Goal: Information Seeking & Learning: Learn about a topic

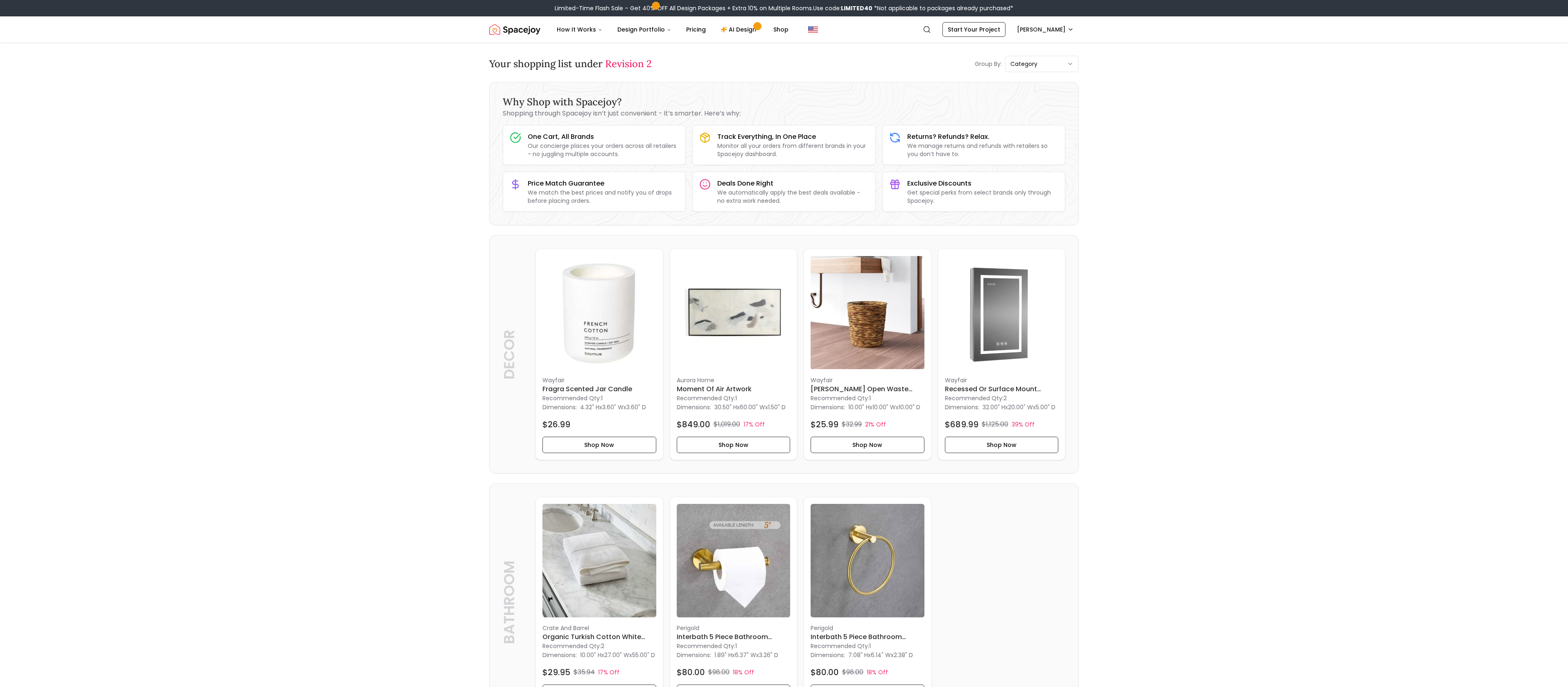
click at [628, 71] on div "Your shopping list under Revision 2 Group By: category" at bounding box center [784, 64] width 589 height 17
click at [560, 37] on button "How It Works" at bounding box center [579, 29] width 59 height 17
click at [1148, 177] on main "Your shopping list under Revision 2 Group By: category Why Shop with Spacejoy? …" at bounding box center [784, 513] width 1568 height 940
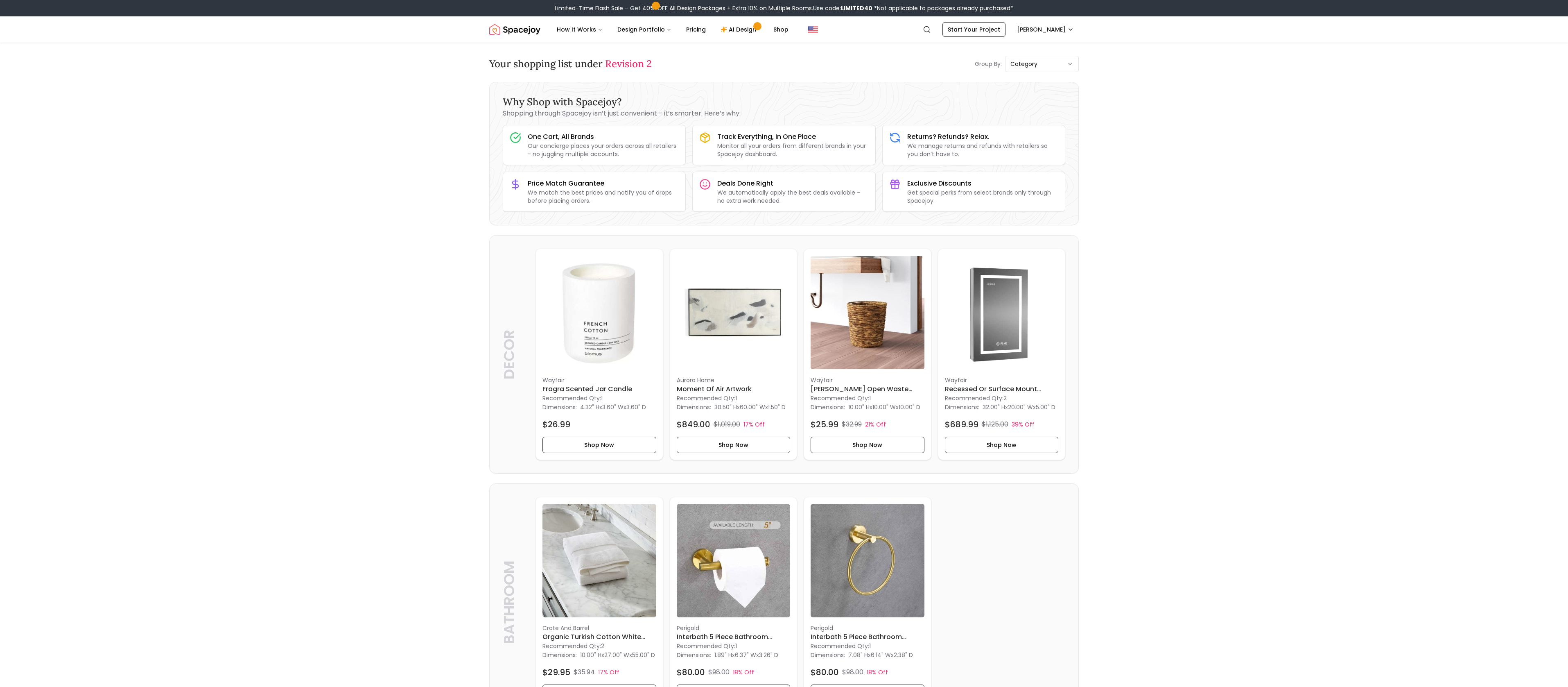
click at [629, 65] on span "Revision 2" at bounding box center [629, 63] width 47 height 13
click at [637, 66] on span "Revision 2" at bounding box center [629, 63] width 47 height 13
click at [533, 30] on img "Spacejoy" at bounding box center [515, 29] width 51 height 17
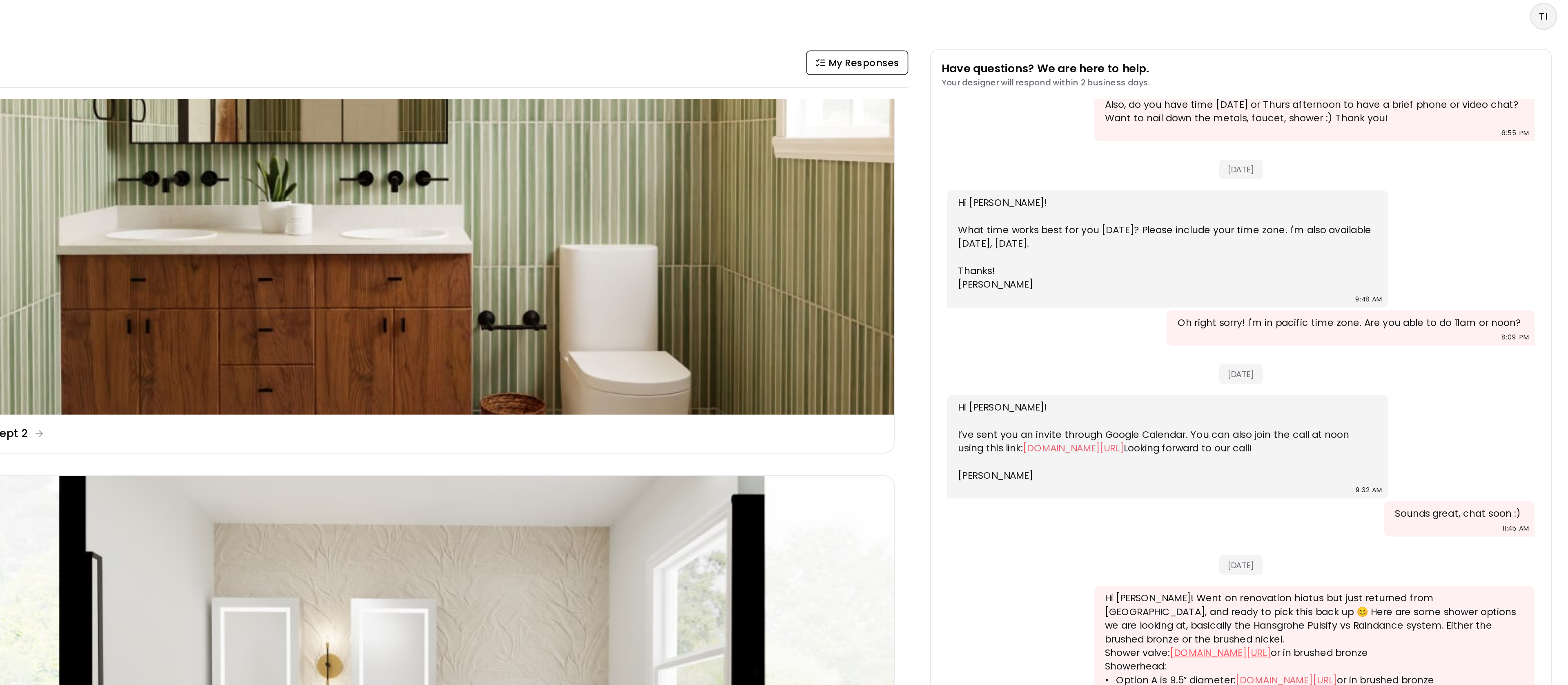
click at [1390, 387] on link "hansgrohe-usa.com/articledetail-ecostat-s-thermostatic-trim-with-volume-control…" at bounding box center [1359, 391] width 60 height 8
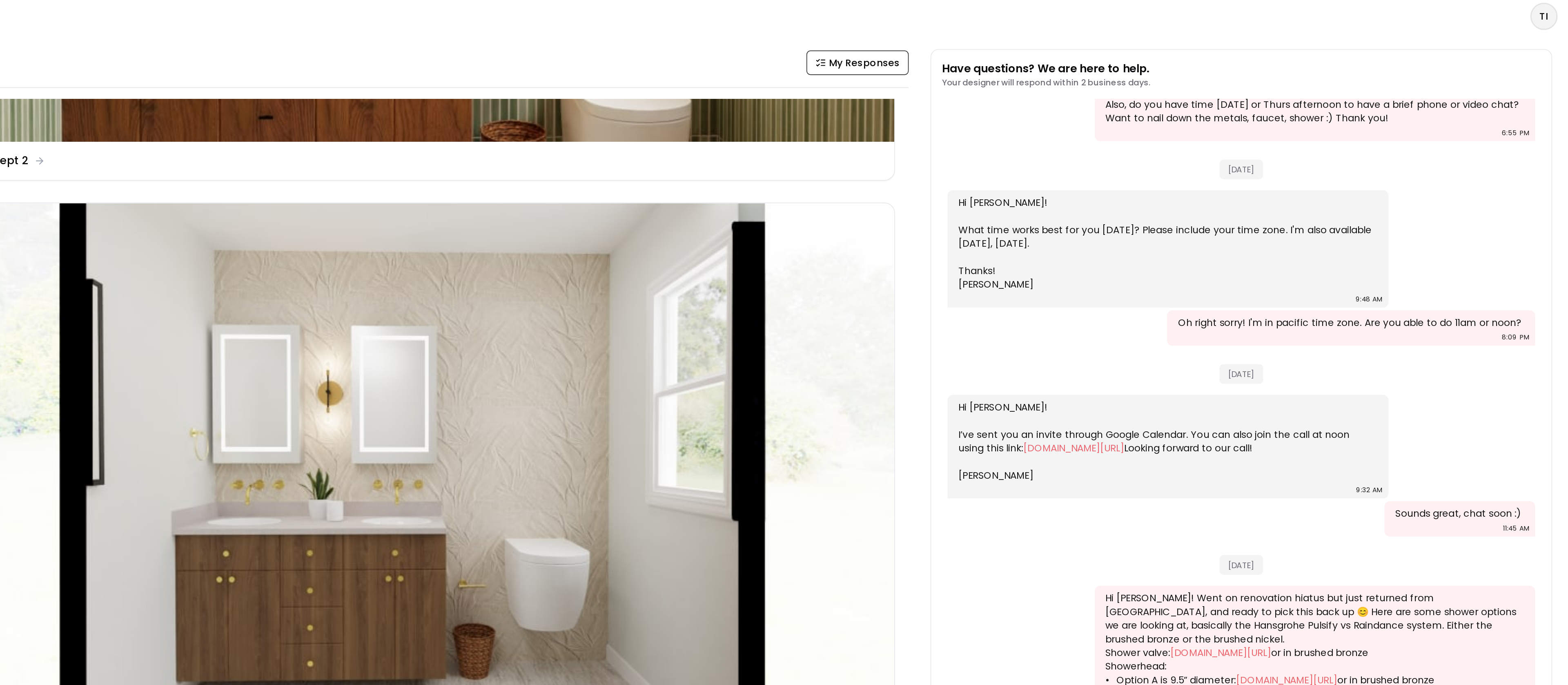
scroll to position [299, 0]
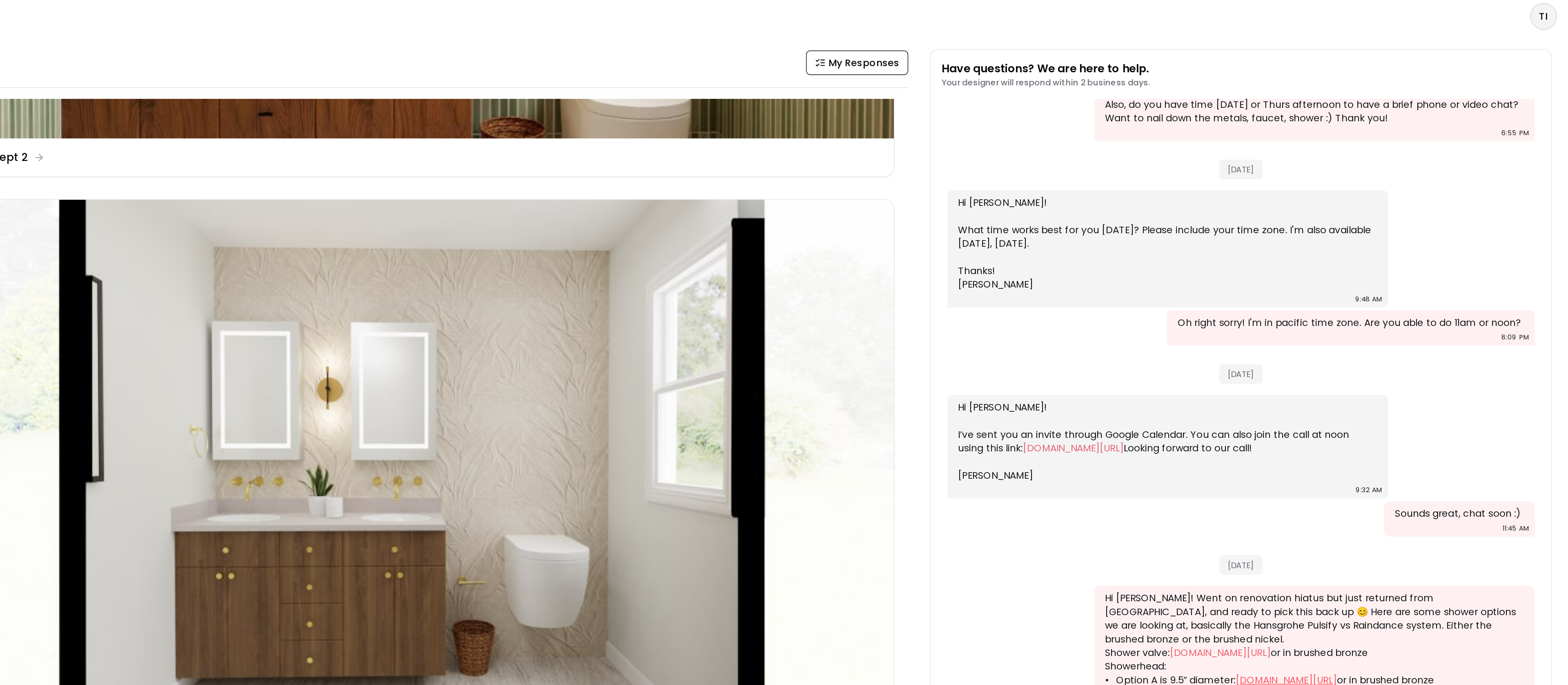
click at [1429, 403] on link "hansgrohe-usa.com/articledetail-raindance-s-showerhead-240-1-jet-powderrain-1-7…" at bounding box center [1399, 407] width 60 height 8
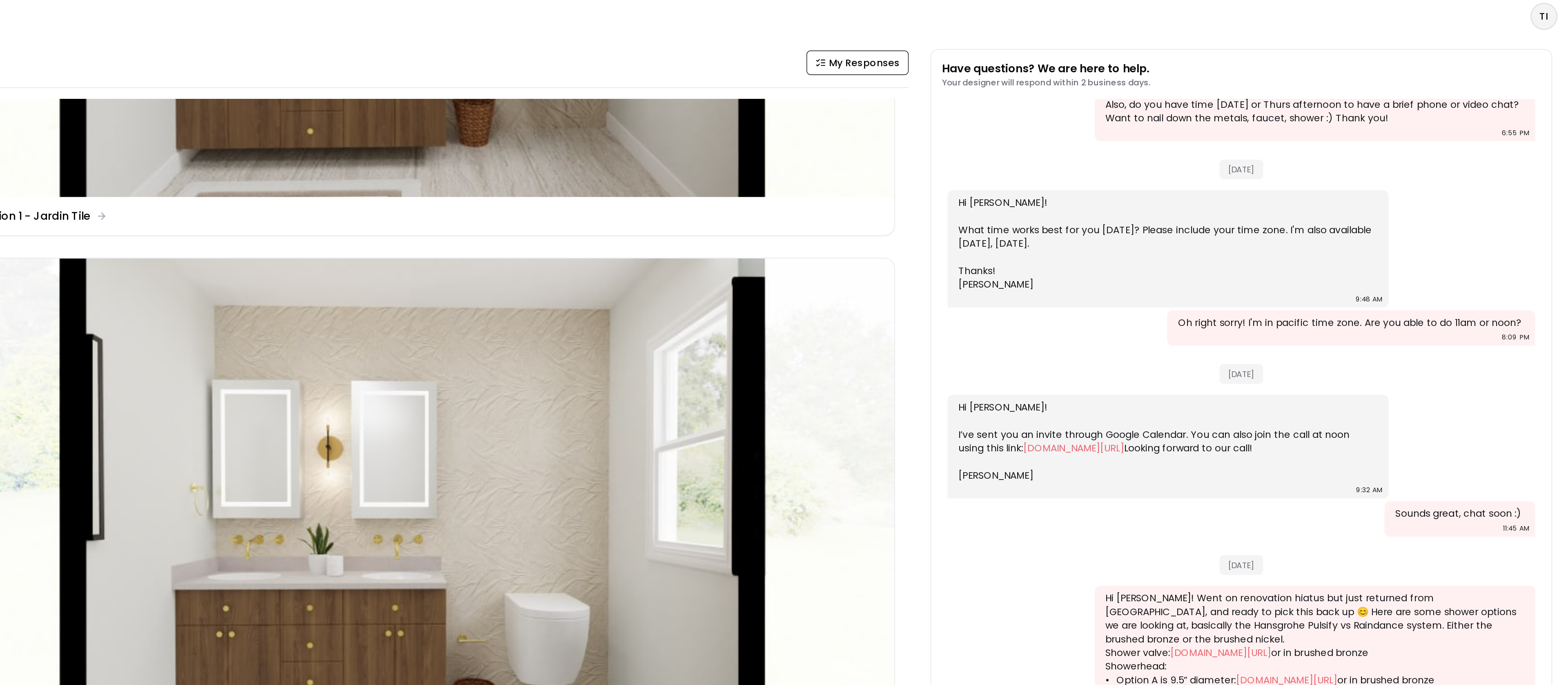
scroll to position [0, 0]
click at [1424, 411] on link "hansgrohe-usa.com/articledetail-raindance-s-showerhead-180-1-jet-powderrain-1-7…" at bounding box center [1394, 415] width 60 height 8
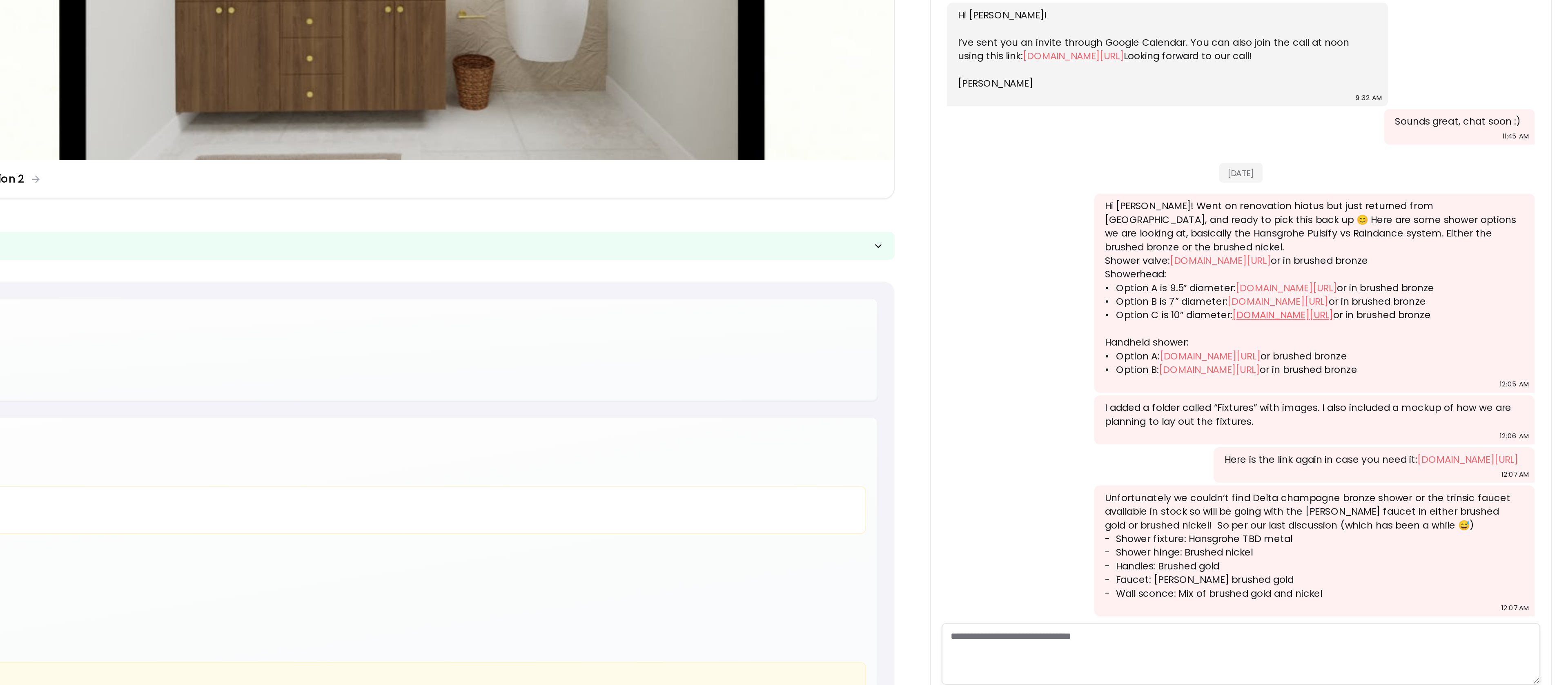
click at [1427, 420] on link "hansgrohe-usa.com/articledetail-pulsify-s-showerhead-260-1-jet-1-75-gpm-24142821" at bounding box center [1397, 424] width 60 height 8
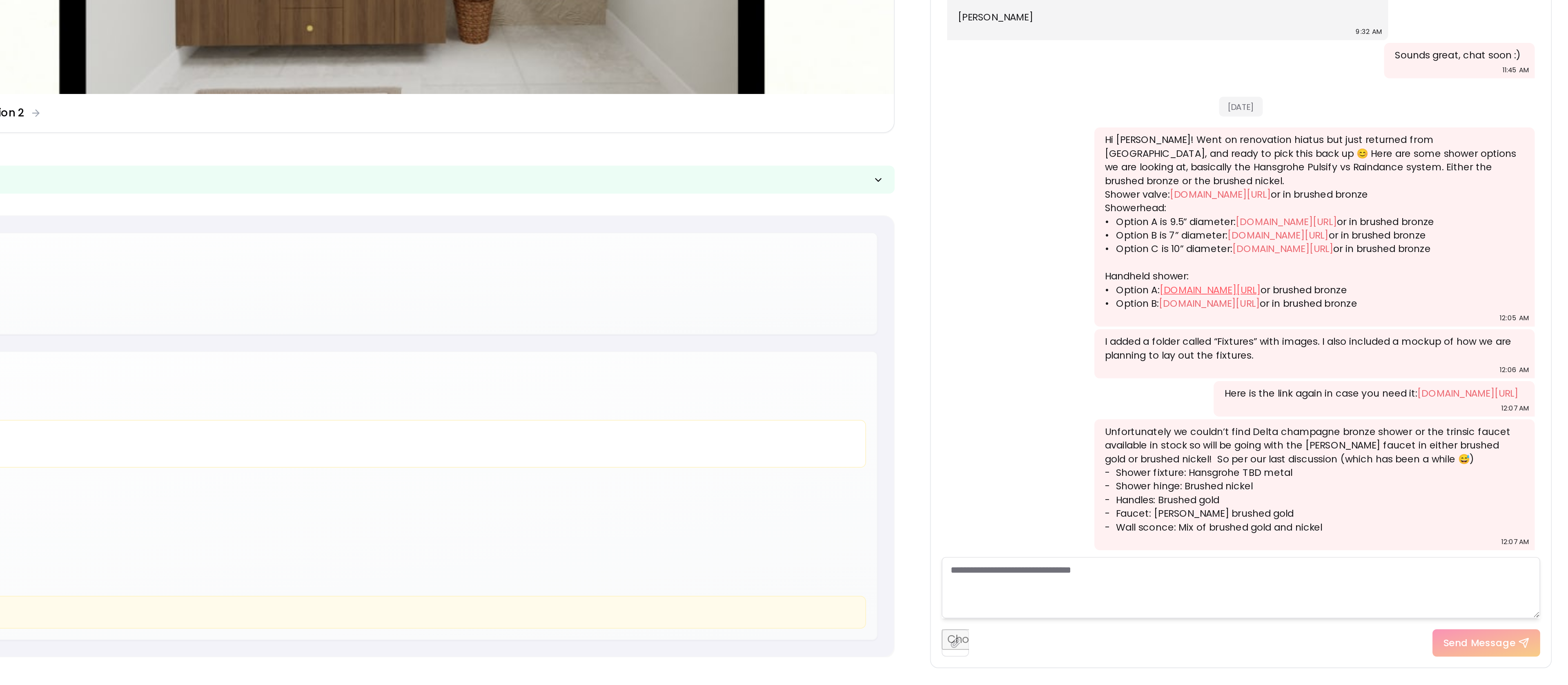
click at [1384, 444] on link "hansgrohe-usa.com/articledetail-raindance-select-s-handshower-120-3-jet-powderr…" at bounding box center [1353, 448] width 60 height 8
click at [1369, 452] on link "hansgrohe-usa.com/articledetail-pulsify-select-s-handshower-105-3-jet-relaxatio…" at bounding box center [1353, 456] width 60 height 8
